Goal: Book appointment/travel/reservation

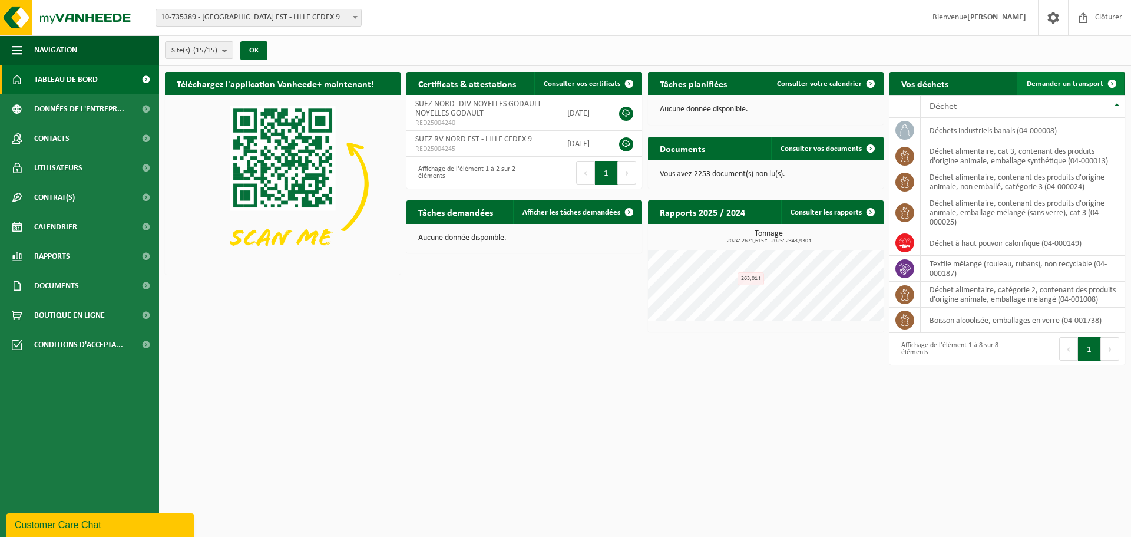
click at [1050, 88] on link "Demander un transport" at bounding box center [1071, 84] width 107 height 24
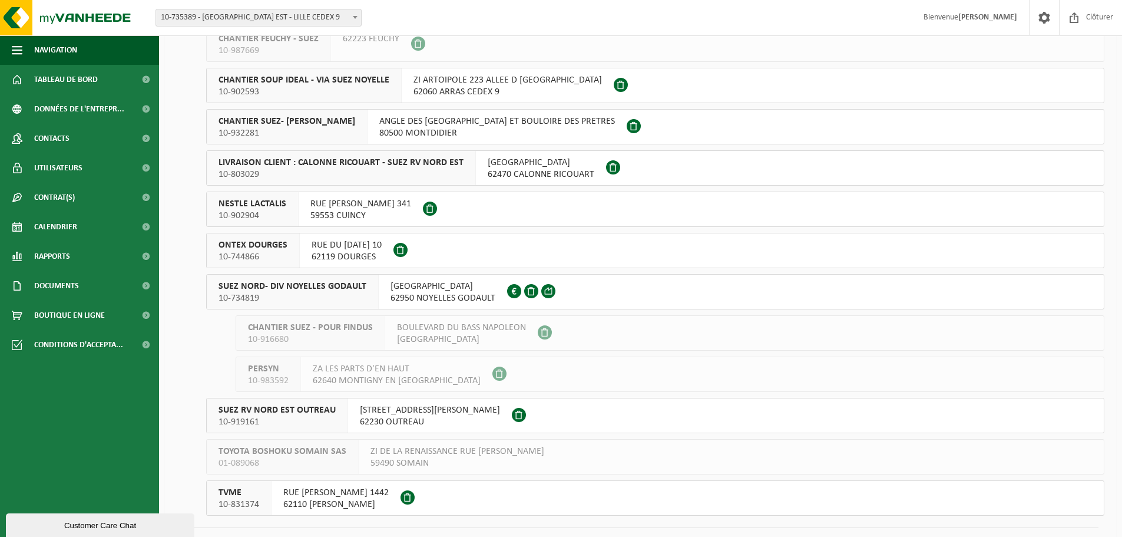
scroll to position [239, 0]
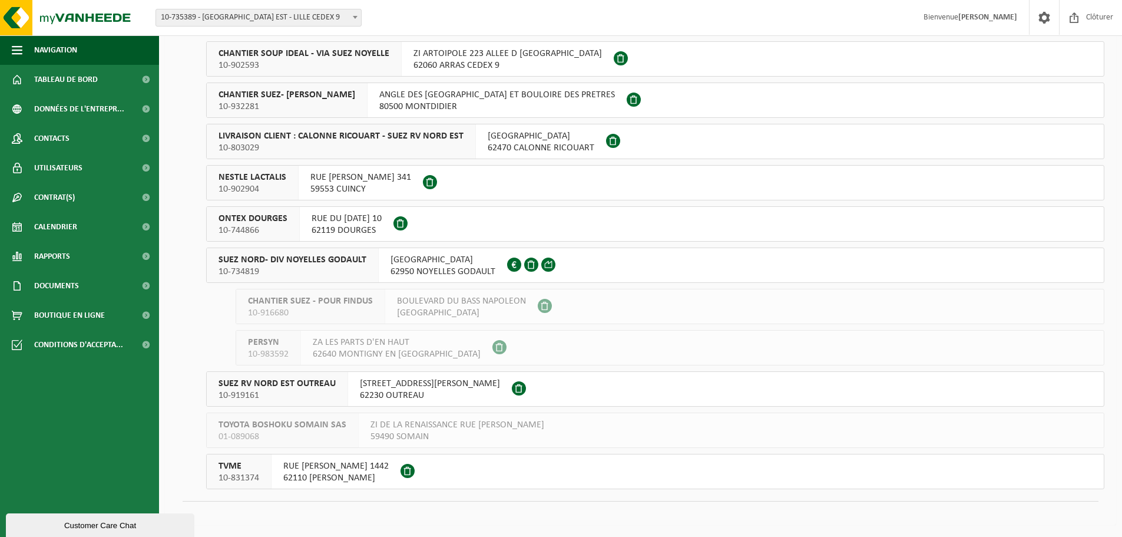
click at [354, 266] on span "10-734819" at bounding box center [293, 272] width 148 height 12
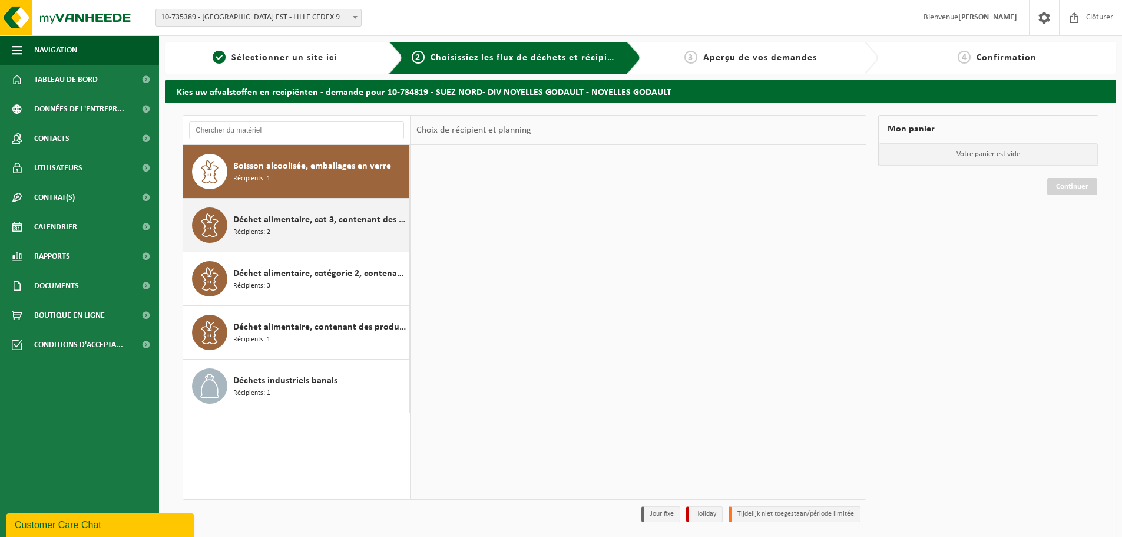
click at [288, 227] on div "Déchet alimentaire, cat 3, contenant des produits d'origine animale, emballage …" at bounding box center [319, 224] width 173 height 35
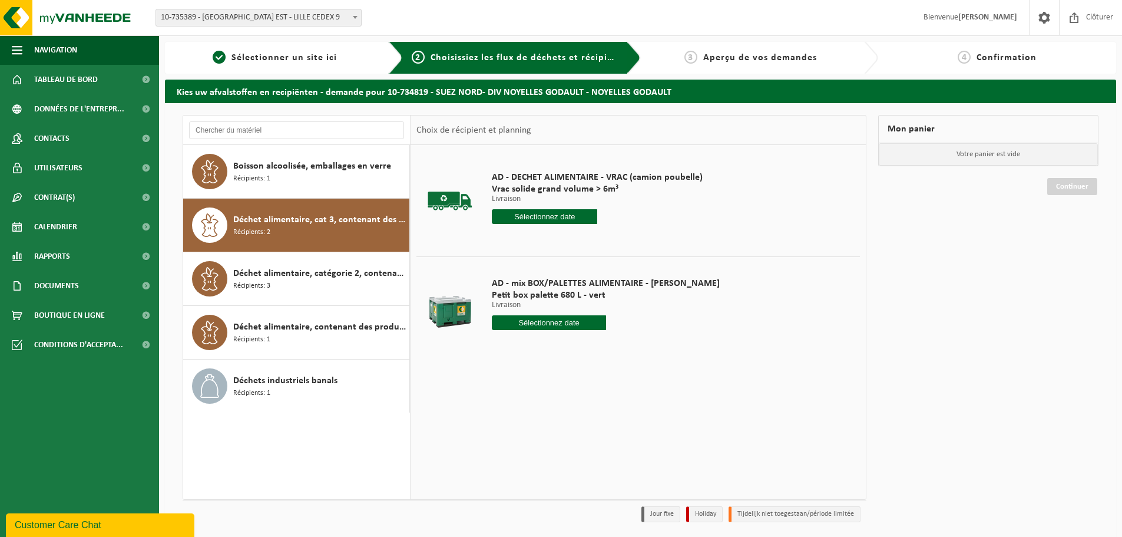
click at [510, 213] on input "text" at bounding box center [544, 216] width 105 height 15
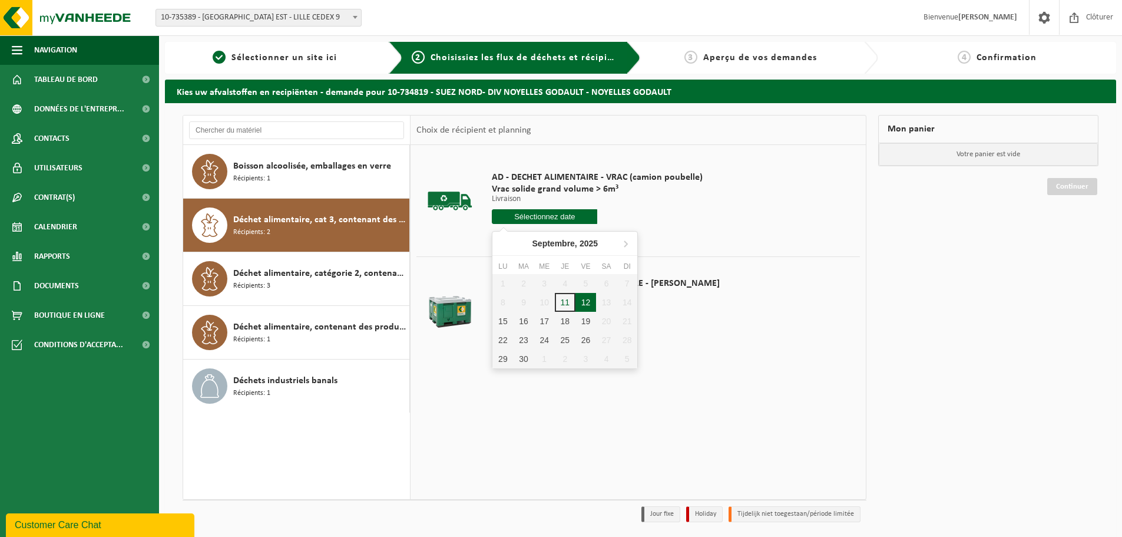
click at [584, 303] on div "12" at bounding box center [586, 302] width 21 height 19
type input "à partir de [DATE]"
type input "[DATE]"
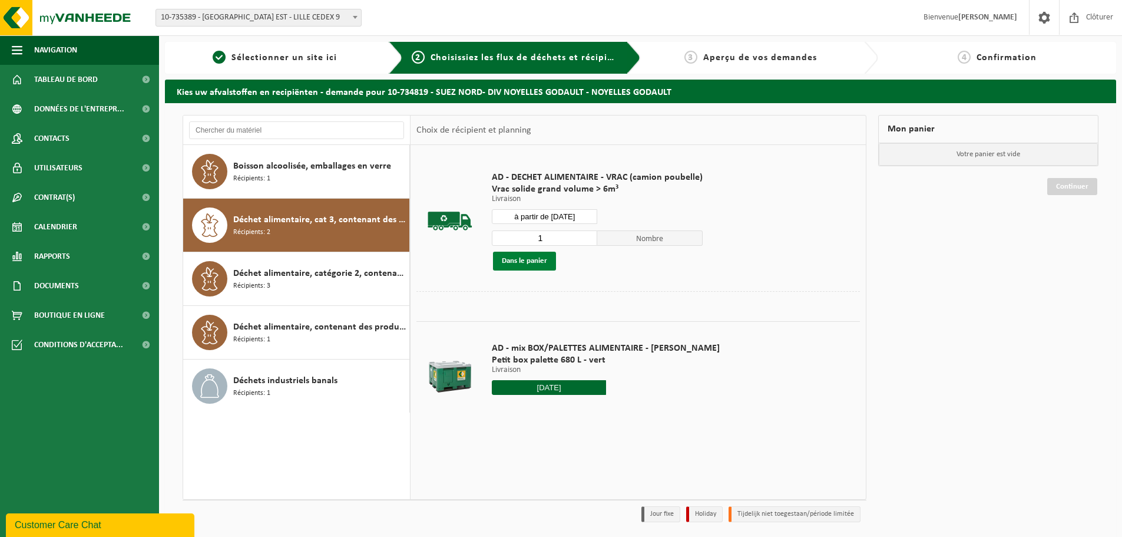
click at [534, 259] on button "Dans le panier" at bounding box center [524, 261] width 63 height 19
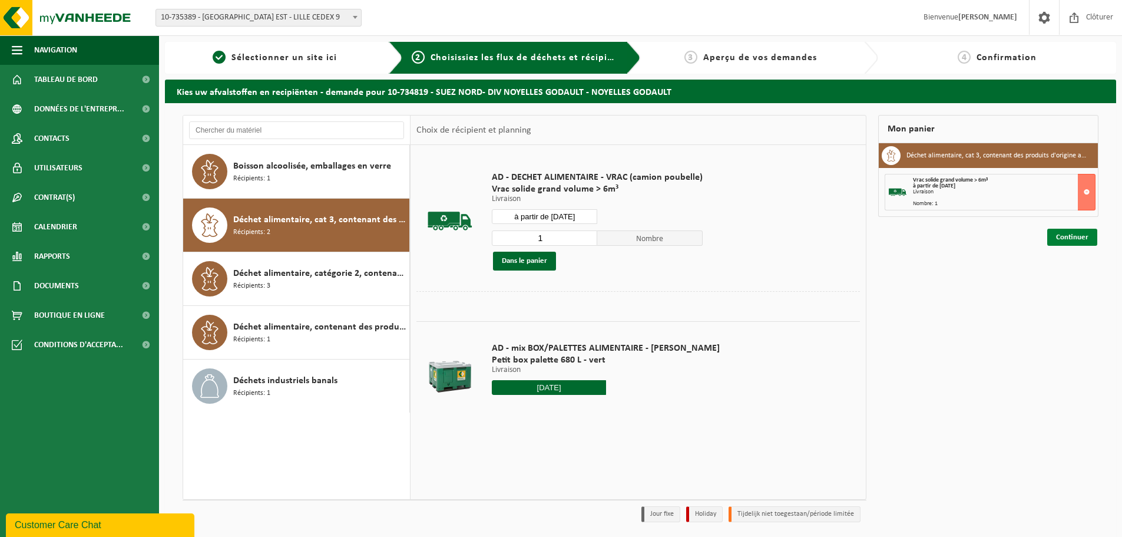
click at [1066, 240] on link "Continuer" at bounding box center [1073, 237] width 50 height 17
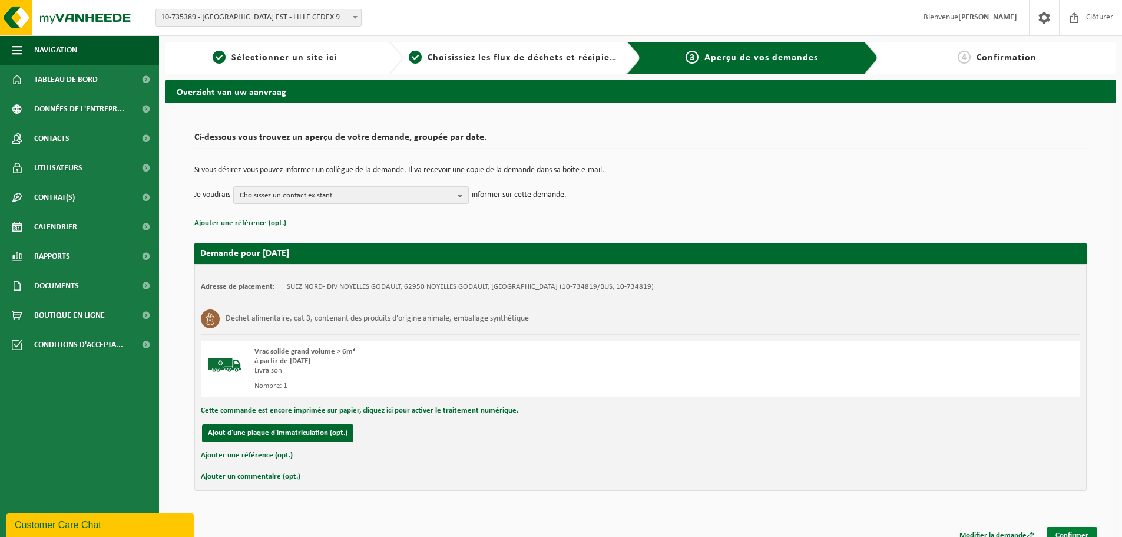
click at [1067, 526] on div "Modifier la demande Confirmer" at bounding box center [641, 520] width 916 height 12
click at [1067, 529] on link "Confirmer" at bounding box center [1072, 535] width 51 height 17
